Goal: Find specific page/section: Find specific page/section

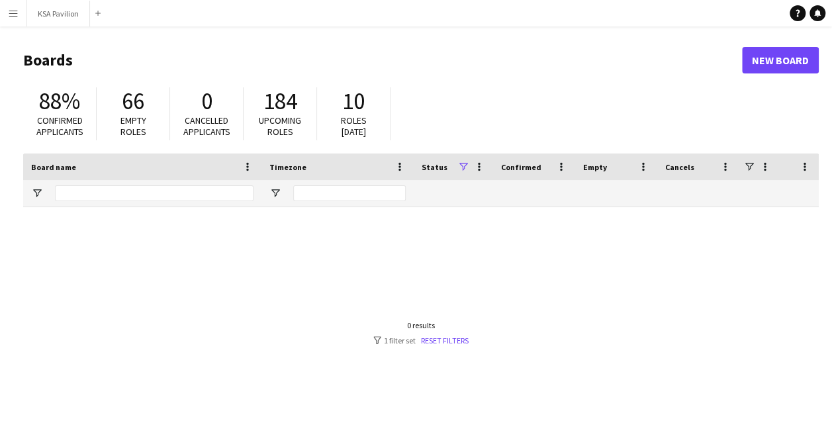
click at [506, 30] on main "Boards New Board 88% Confirmed applicants 66 Empty roles 0 Cancelled applicants…" at bounding box center [416, 265] width 832 height 478
click at [65, 19] on button "KSA Pavilion Close" at bounding box center [58, 14] width 63 height 26
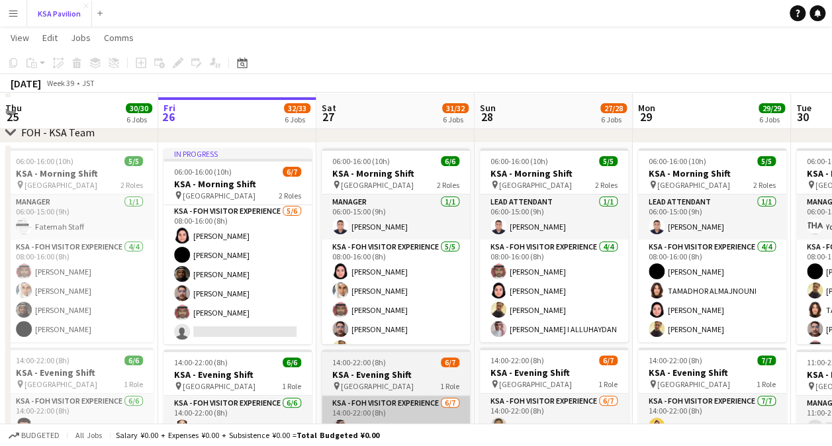
scroll to position [132, 0]
